Goal: Register for event/course: Register for event/course

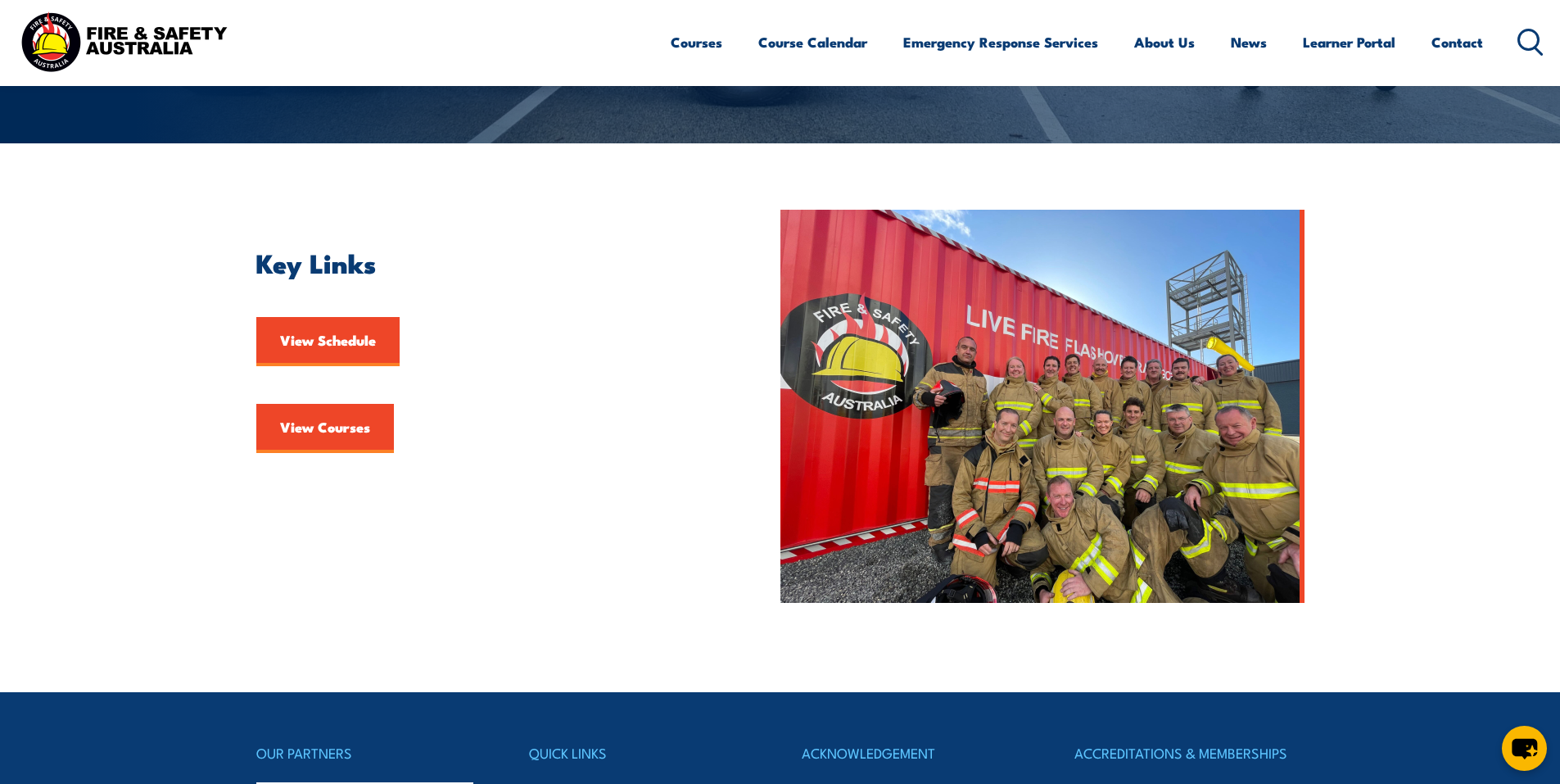
scroll to position [328, 0]
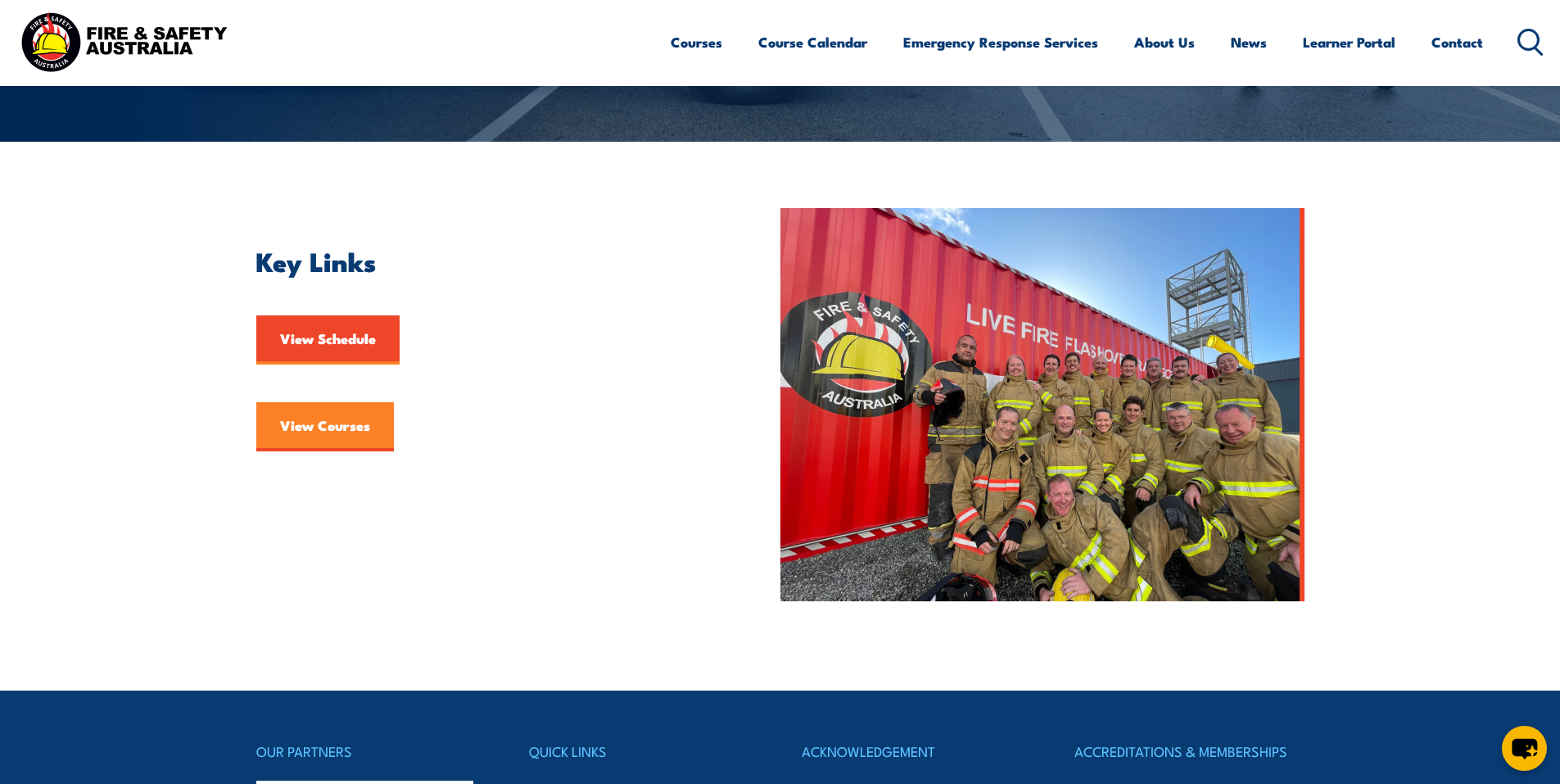
click at [311, 428] on link "View Courses" at bounding box center [325, 426] width 137 height 49
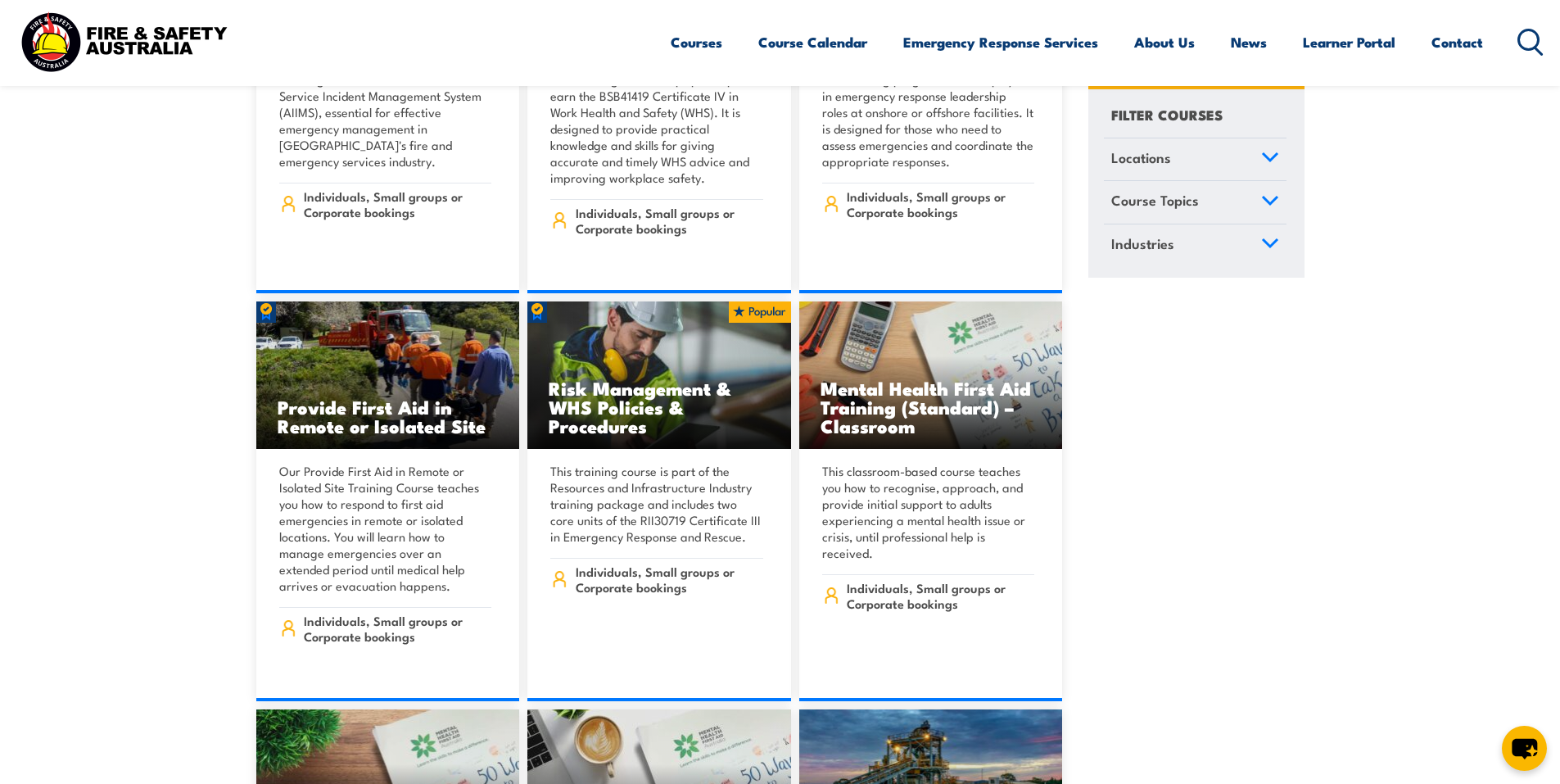
scroll to position [10889, 0]
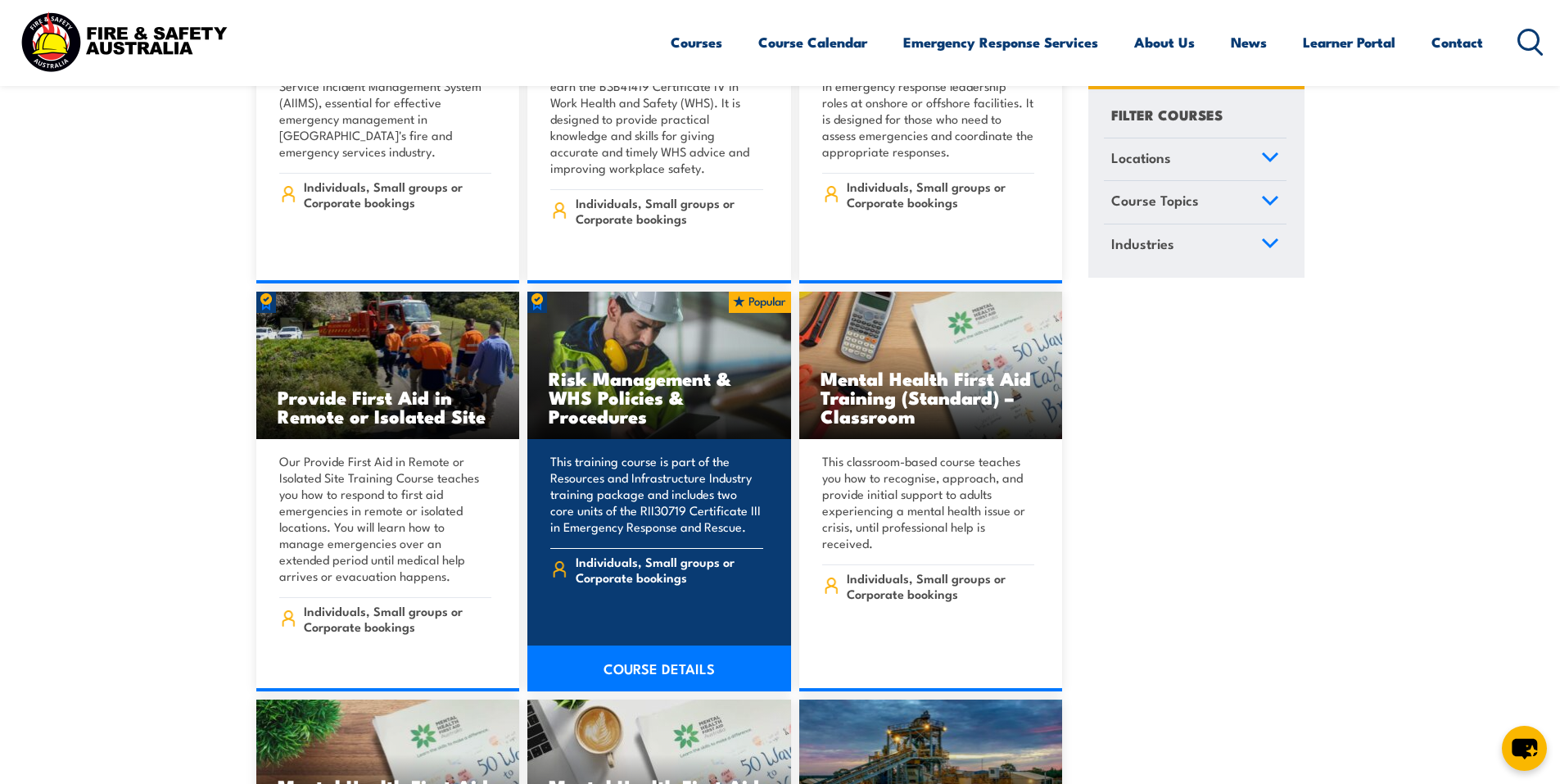
click at [661, 645] on link "COURSE DETAILS" at bounding box center [659, 667] width 264 height 46
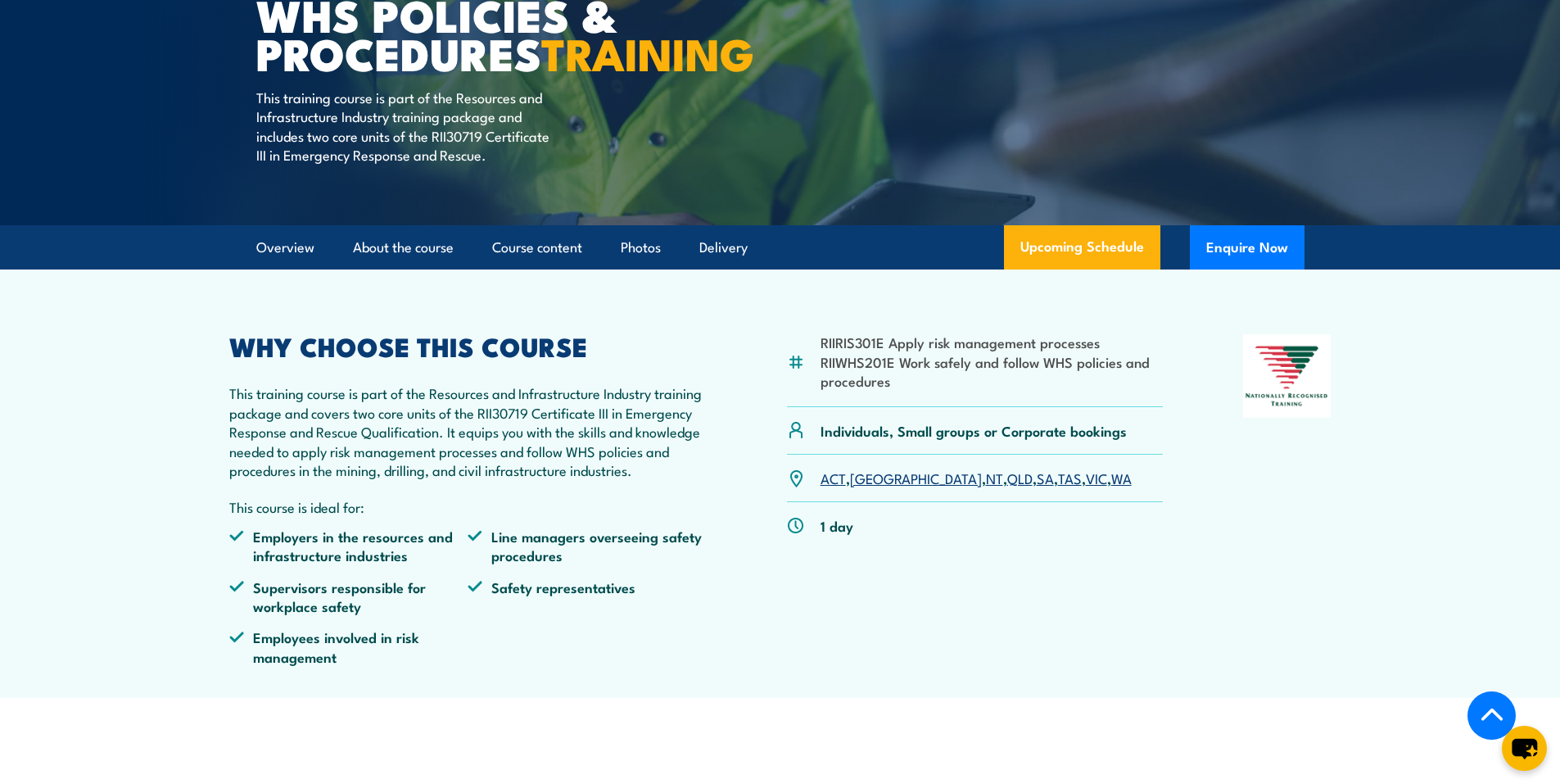
scroll to position [328, 0]
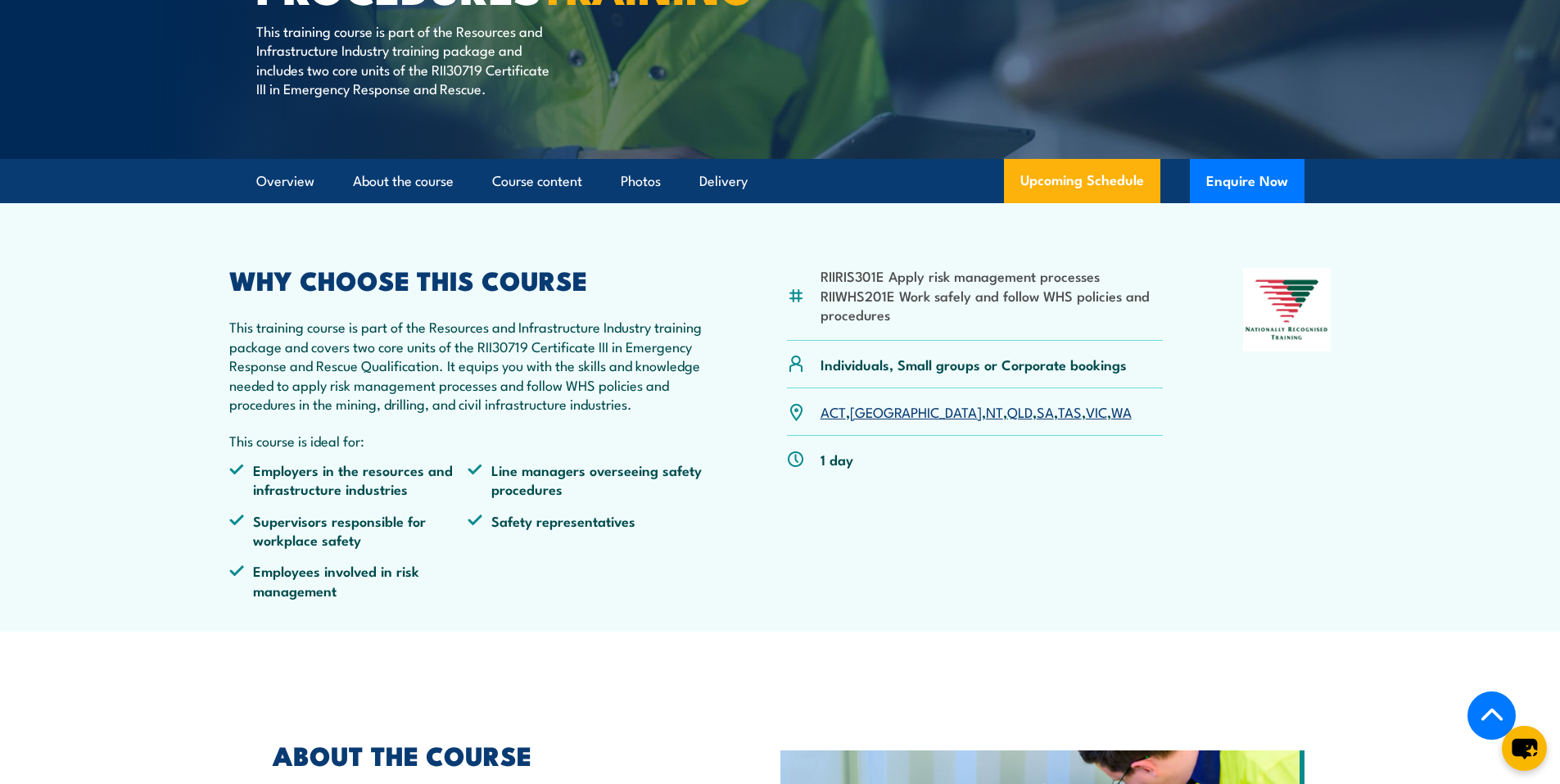
click at [1111, 421] on link "WA" at bounding box center [1121, 411] width 21 height 20
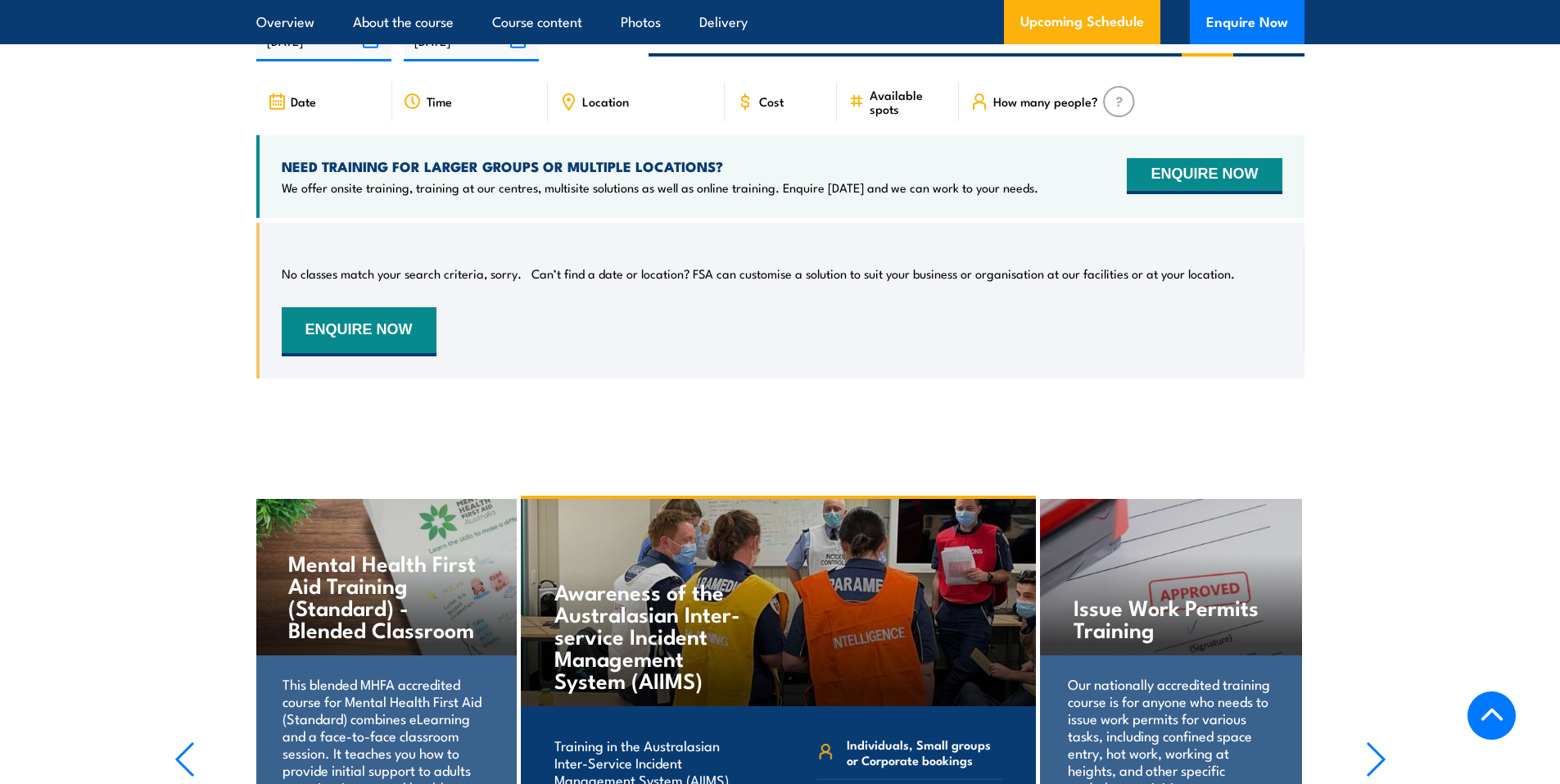
scroll to position [2711, 0]
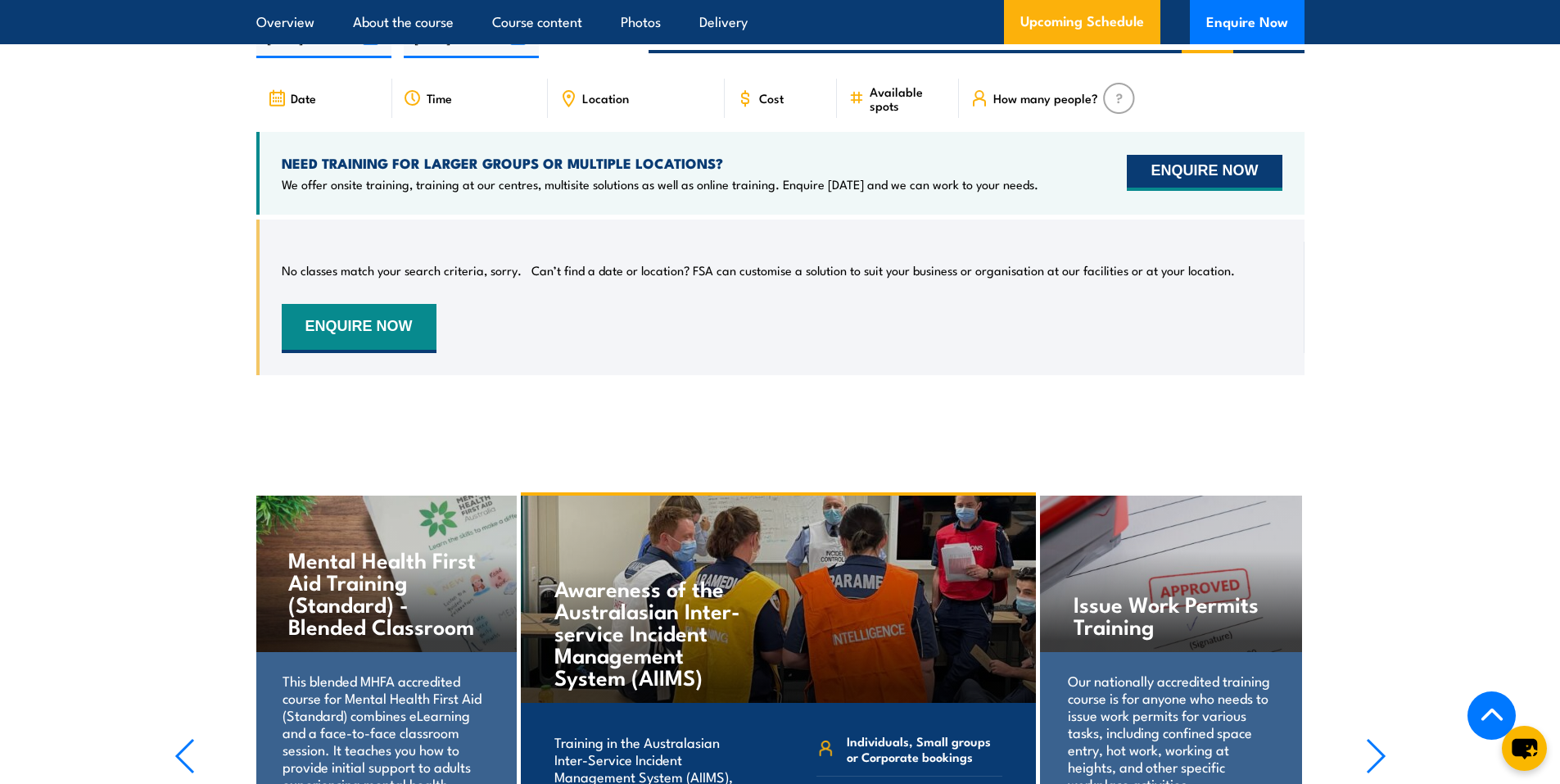
click at [1212, 191] on button "ENQUIRE NOW" at bounding box center [1203, 173] width 154 height 36
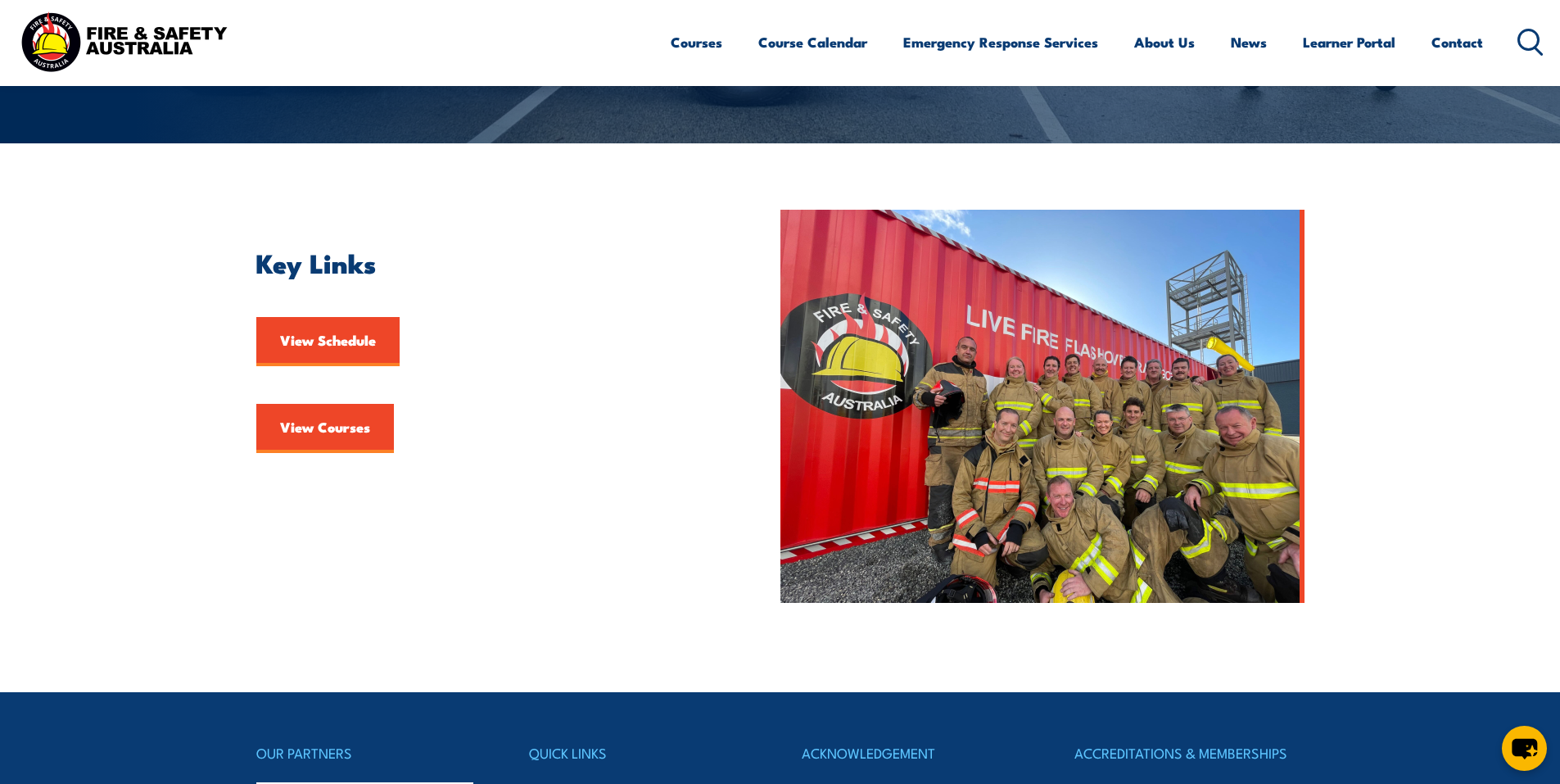
scroll to position [328, 0]
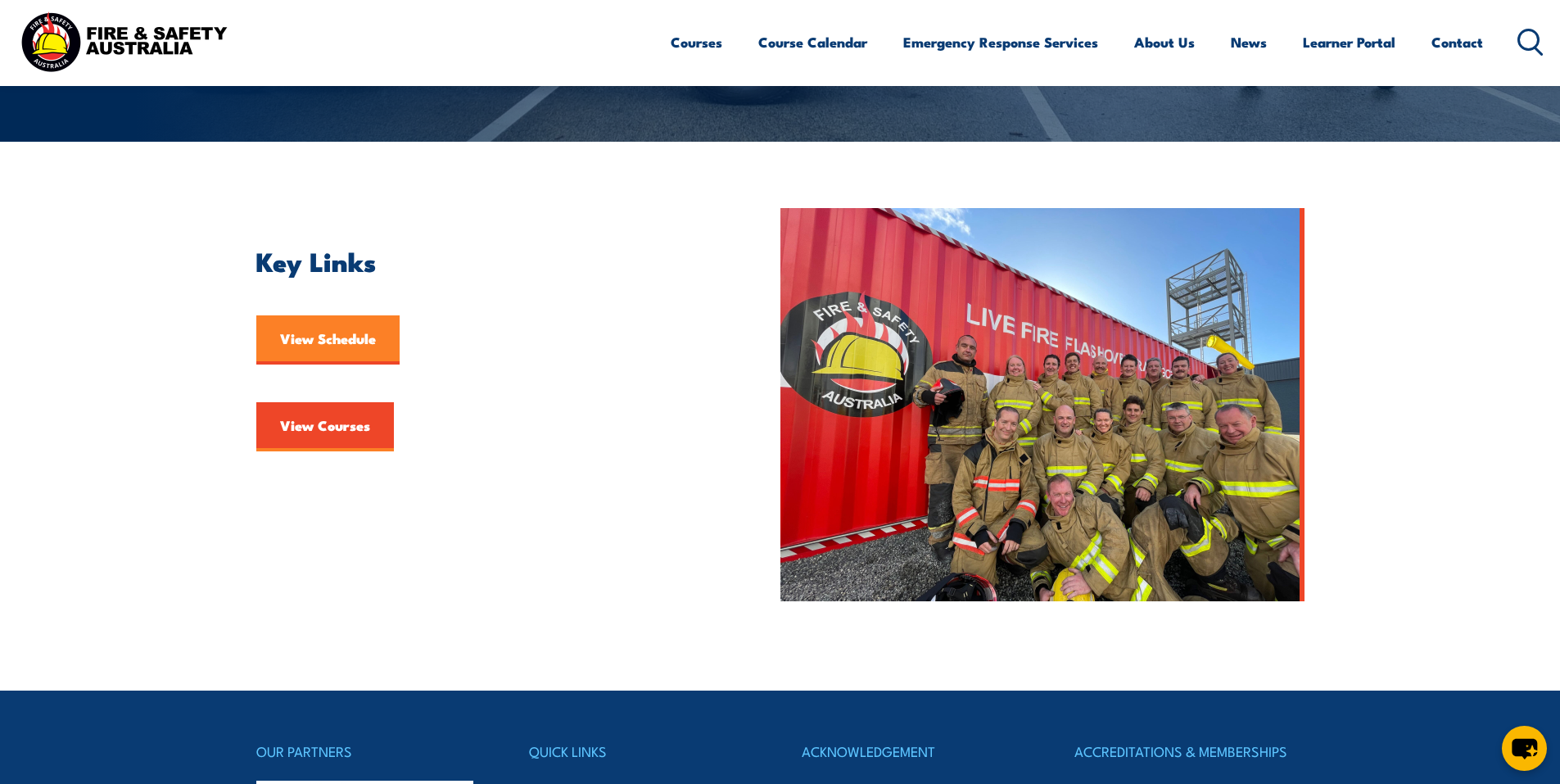
click at [347, 340] on link "View Schedule" at bounding box center [328, 340] width 144 height 49
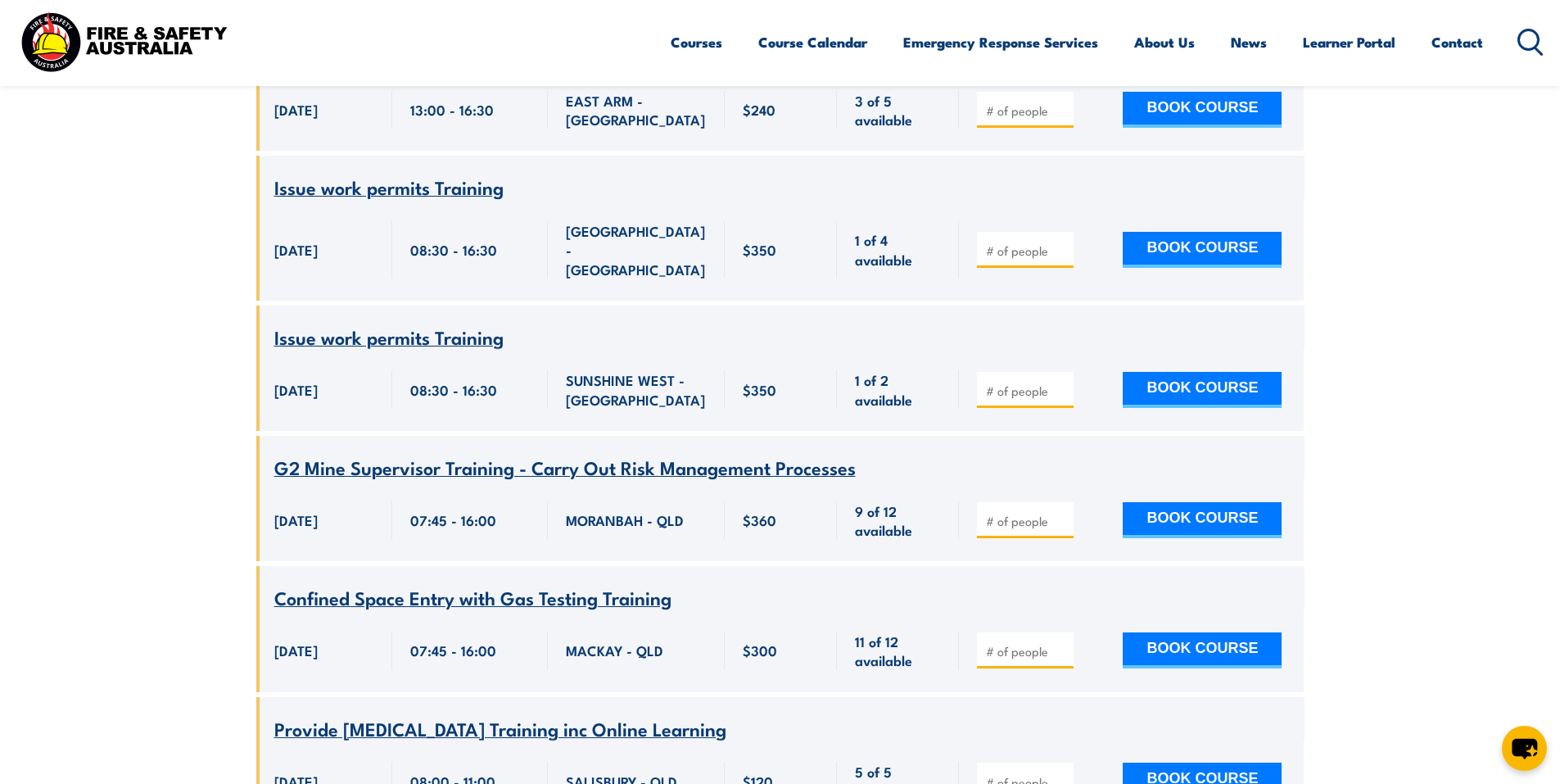
scroll to position [17931, 0]
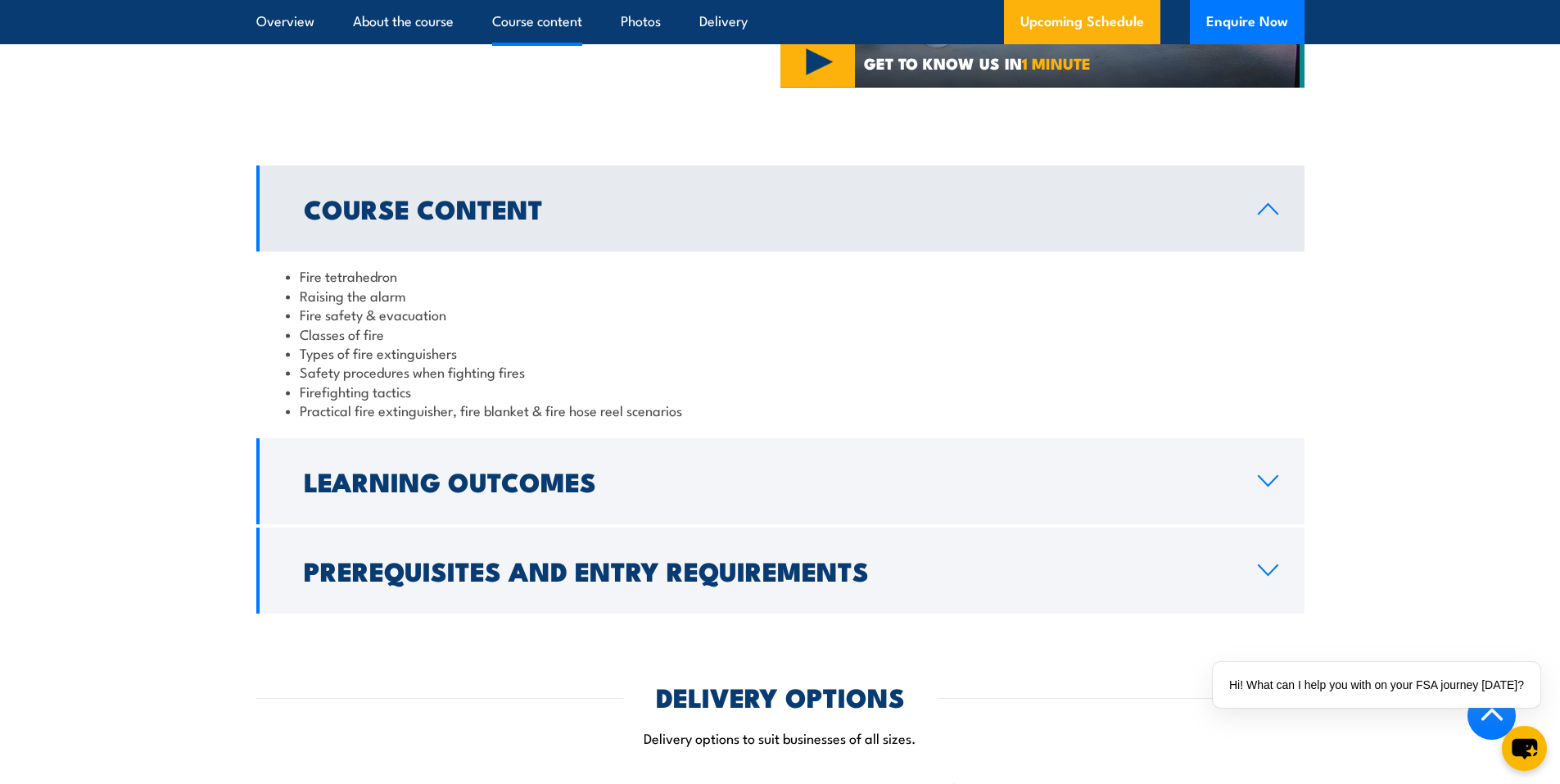
scroll to position [1474, 0]
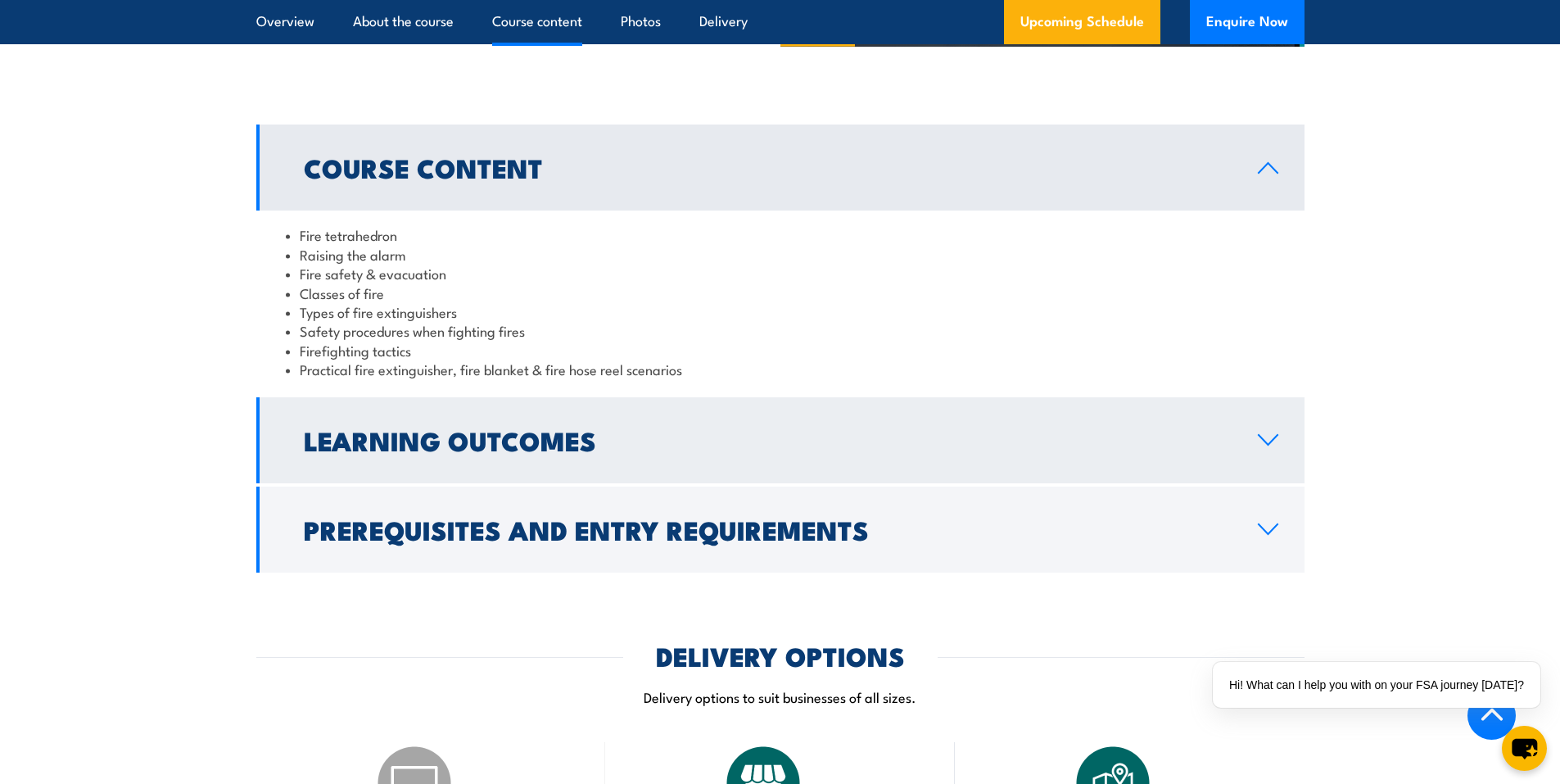
click at [460, 450] on h2 "Learning Outcomes" at bounding box center [767, 439] width 928 height 23
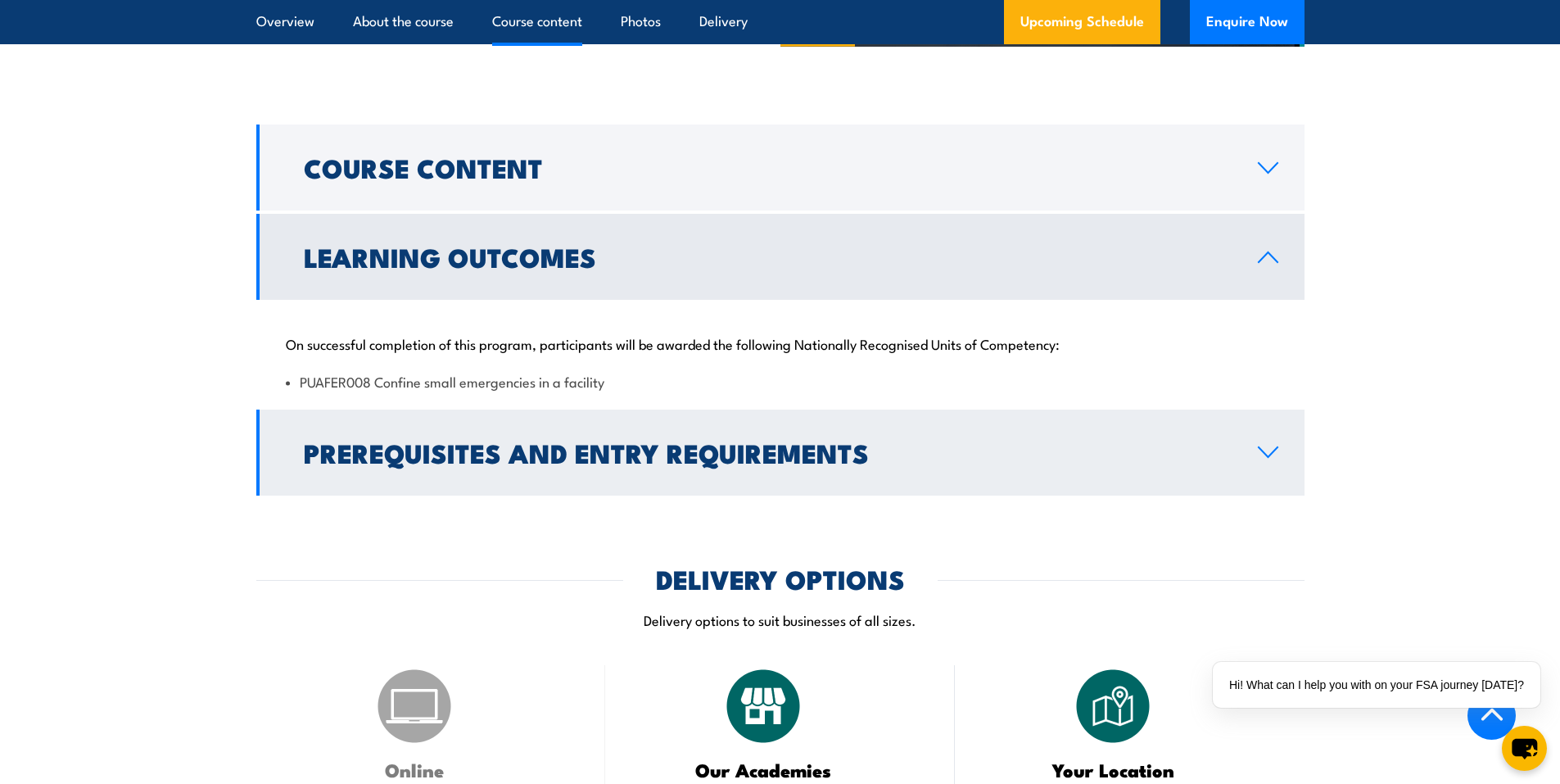
click at [536, 458] on h2 "Prerequisites and Entry Requirements" at bounding box center [767, 452] width 928 height 23
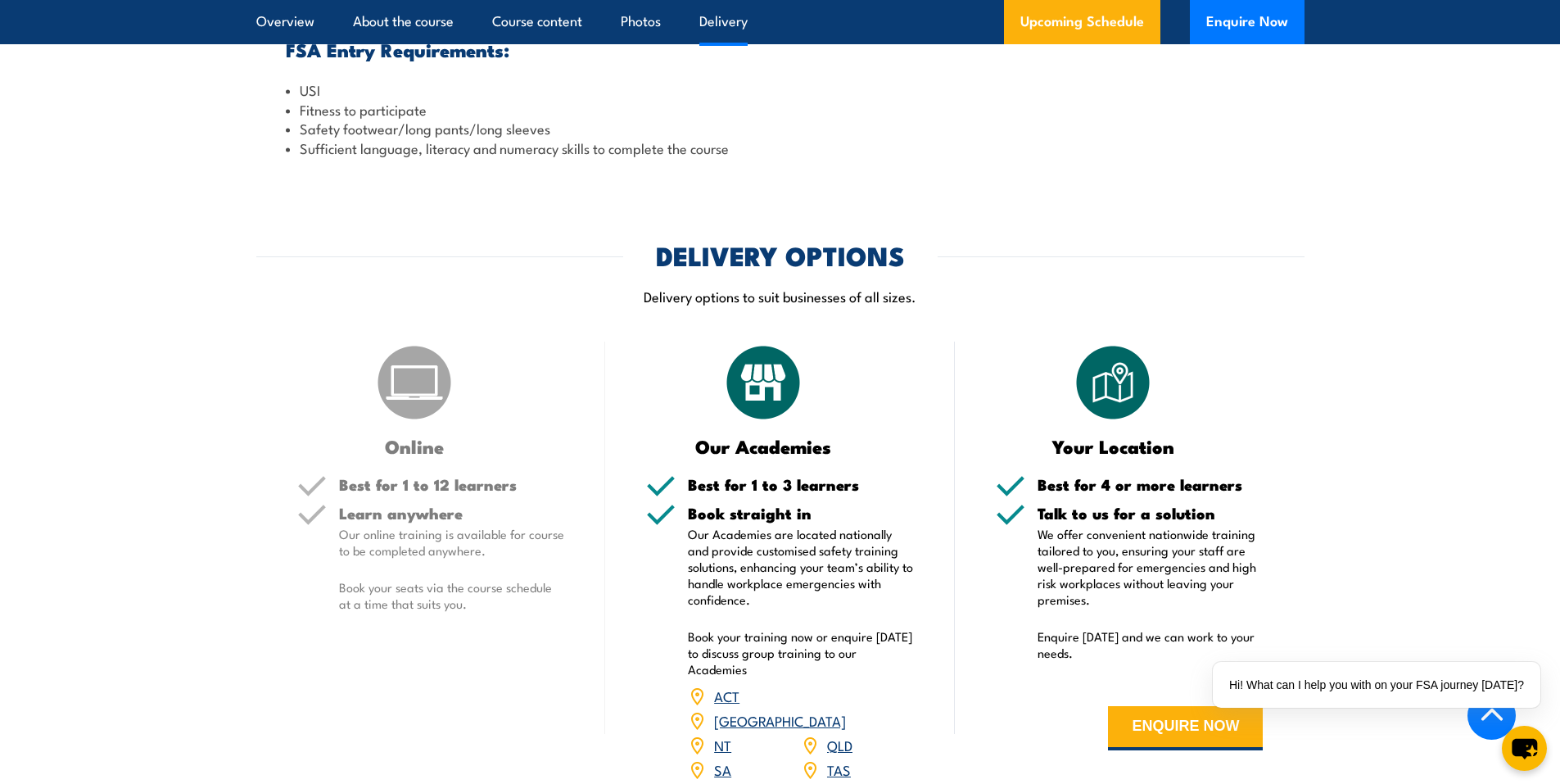
scroll to position [1883, 0]
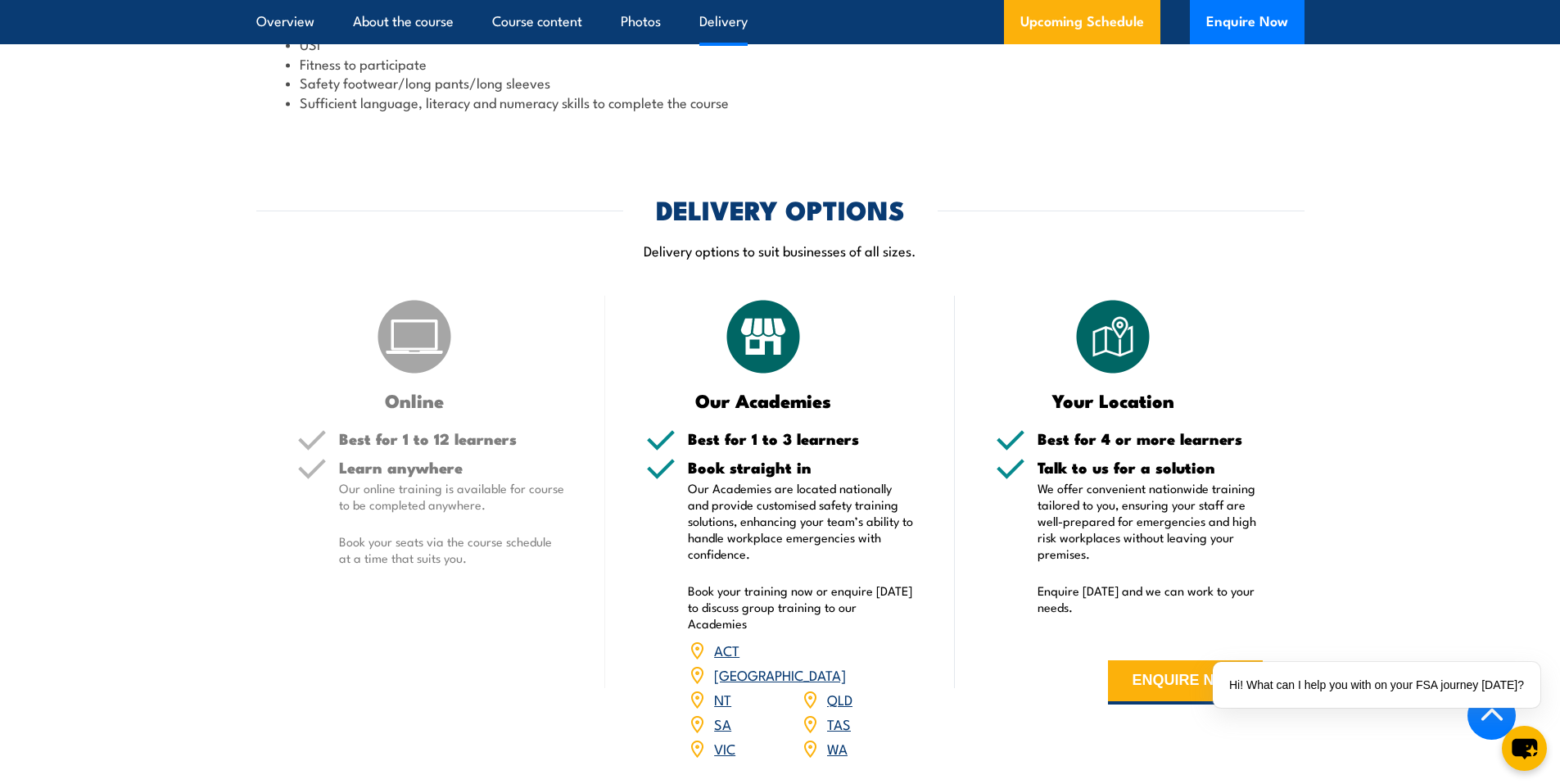
click at [414, 324] on img at bounding box center [414, 336] width 82 height 82
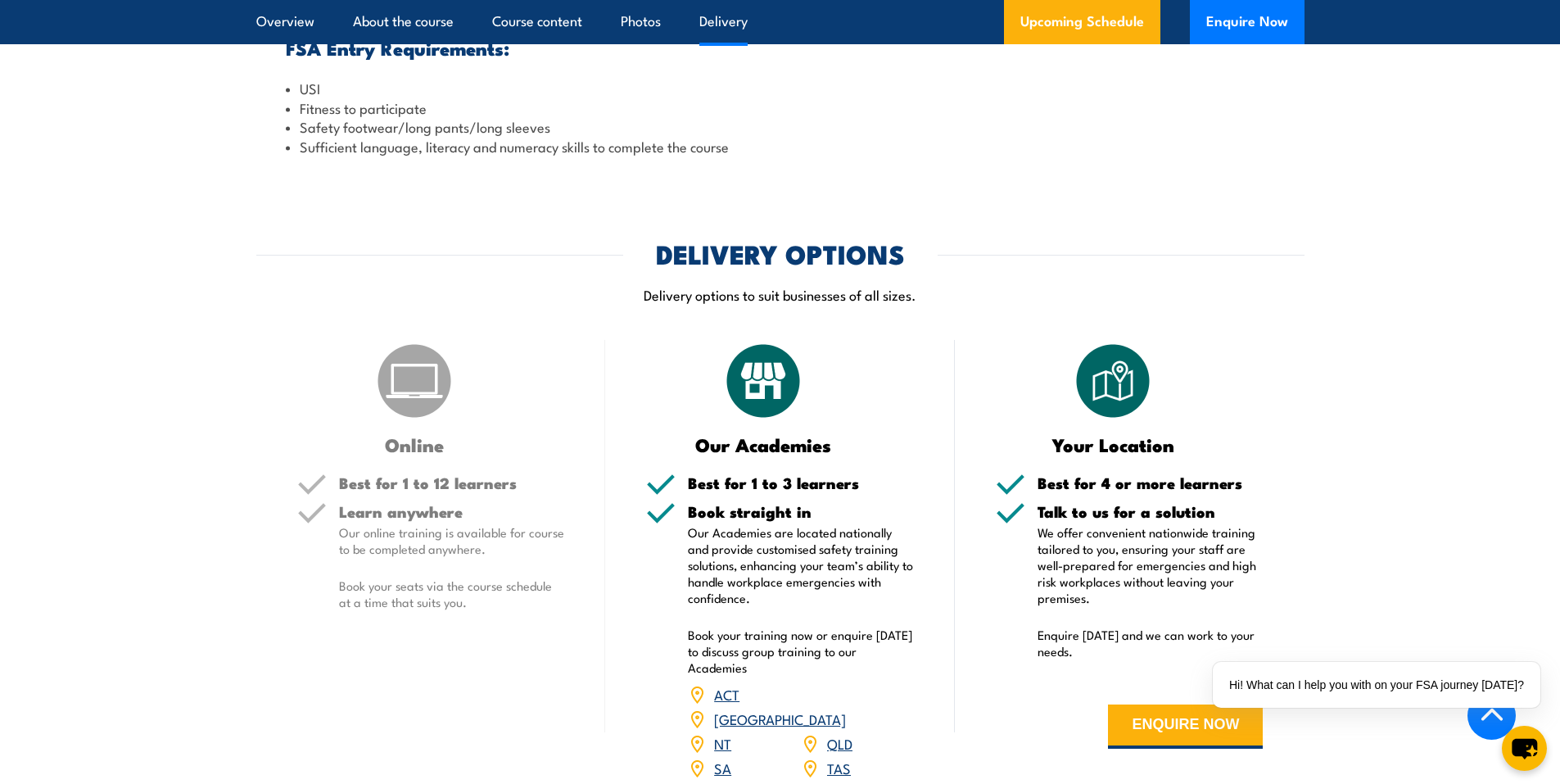
scroll to position [1555, 0]
